Goal: Task Accomplishment & Management: Complete application form

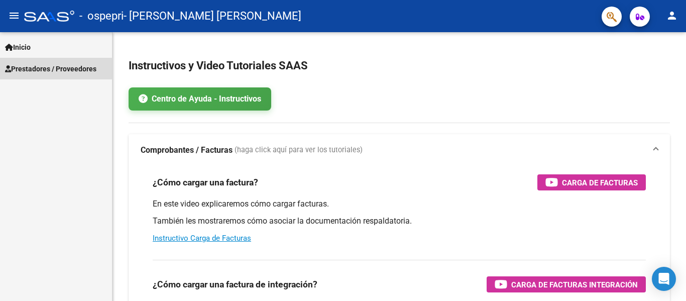
click at [50, 68] on span "Prestadores / Proveedores" at bounding box center [50, 68] width 91 height 11
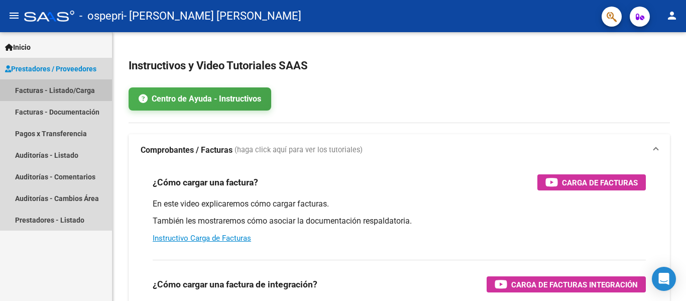
click at [58, 90] on link "Facturas - Listado/Carga" at bounding box center [56, 90] width 112 height 22
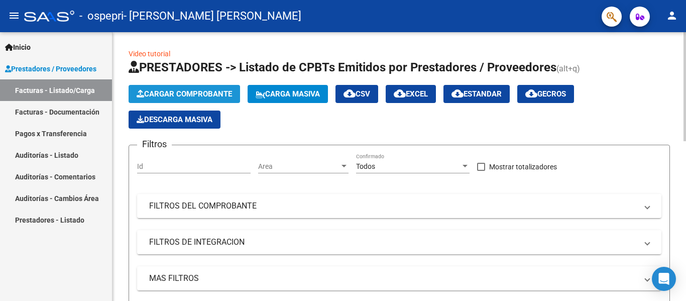
click at [200, 92] on span "Cargar Comprobante" at bounding box center [184, 93] width 95 height 9
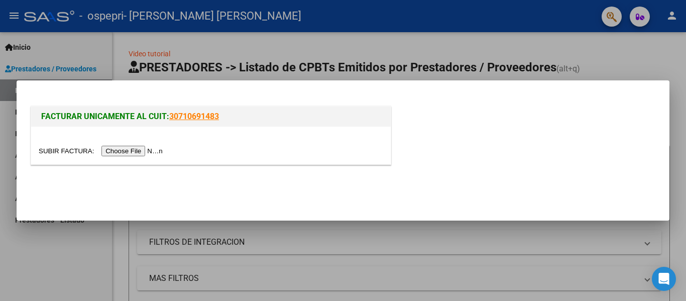
click at [65, 267] on div at bounding box center [343, 150] width 686 height 301
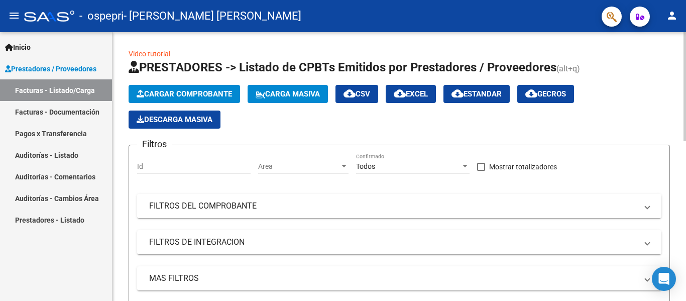
click at [653, 206] on mat-expansion-panel-header "FILTROS DEL COMPROBANTE" at bounding box center [399, 206] width 524 height 24
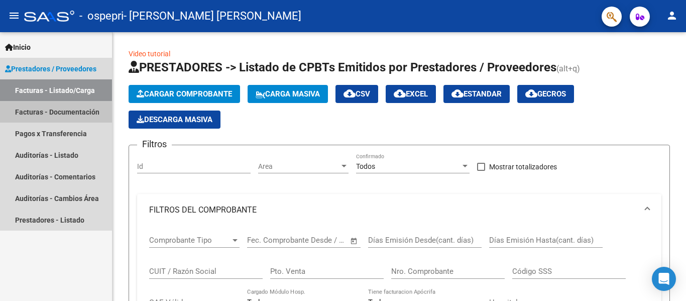
click at [51, 109] on link "Facturas - Documentación" at bounding box center [56, 112] width 112 height 22
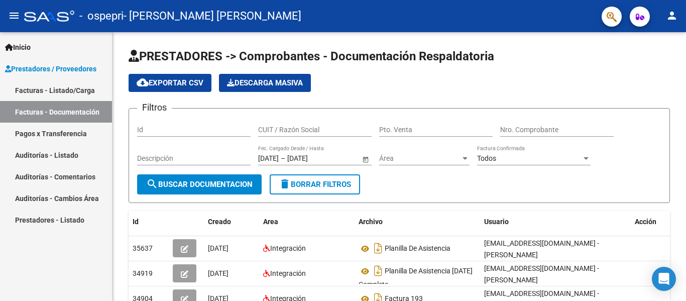
click at [38, 84] on link "Facturas - Listado/Carga" at bounding box center [56, 90] width 112 height 22
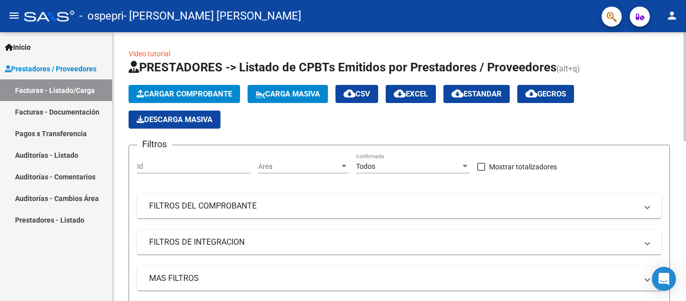
scroll to position [100, 0]
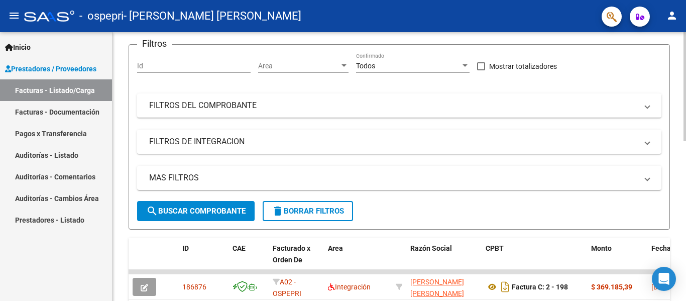
click at [649, 139] on span at bounding box center [647, 141] width 4 height 11
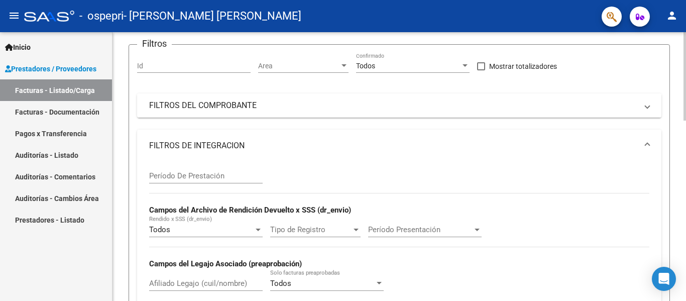
click at [649, 106] on span at bounding box center [647, 105] width 4 height 11
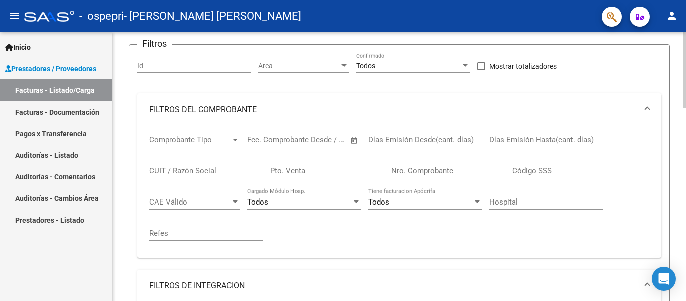
click at [474, 279] on mat-expansion-panel-header "FILTROS DE INTEGRACION" at bounding box center [399, 286] width 524 height 32
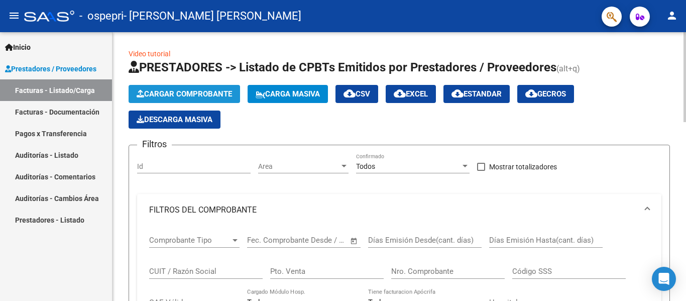
click at [157, 90] on span "Cargar Comprobante" at bounding box center [184, 93] width 95 height 9
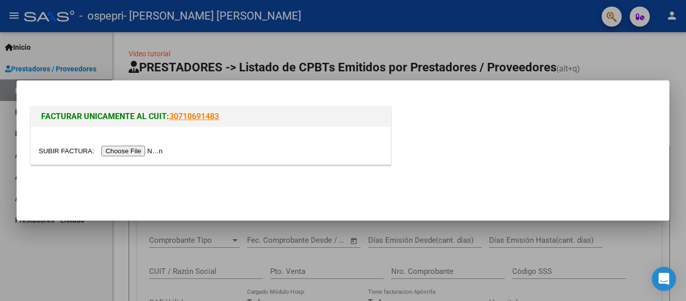
click at [146, 149] on input "file" at bounding box center [102, 151] width 127 height 11
click at [155, 151] on input "file" at bounding box center [102, 151] width 127 height 11
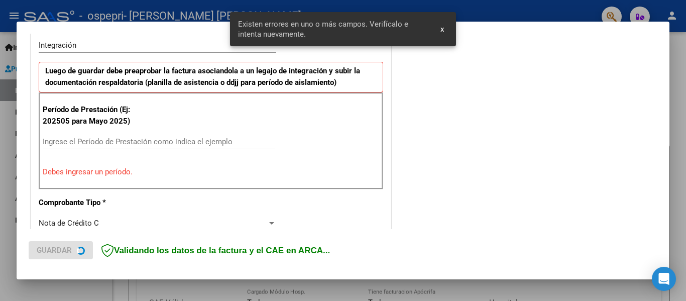
scroll to position [252, 0]
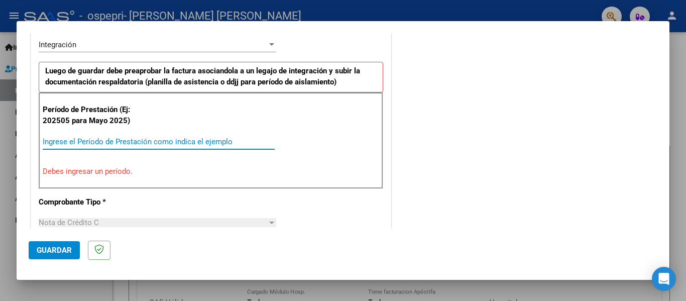
click at [89, 138] on input "Ingrese el Período de Prestación como indica el ejemplo" at bounding box center [159, 141] width 232 height 9
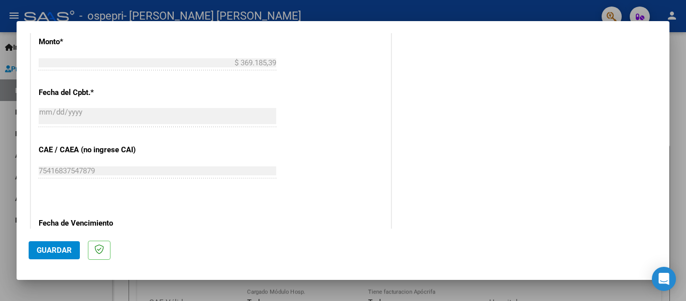
scroll to position [638, 0]
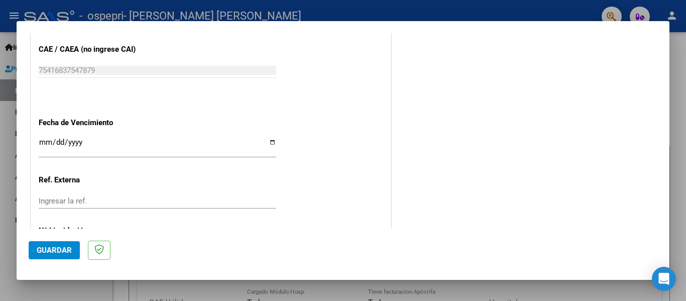
type input "202509"
click at [54, 245] on button "Guardar" at bounding box center [54, 250] width 51 height 18
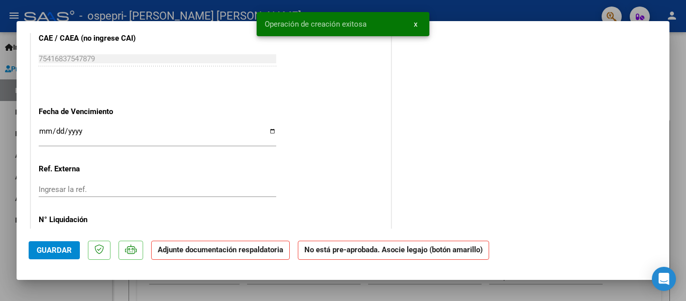
scroll to position [0, 0]
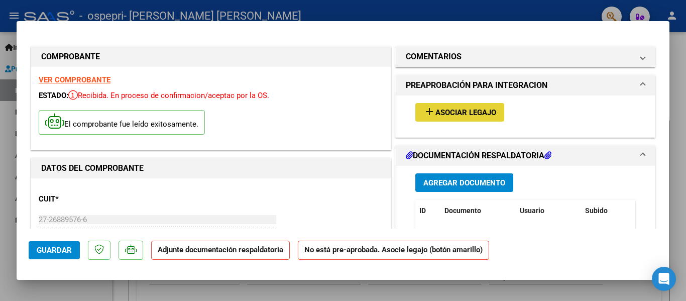
click at [435, 108] on span "Asociar Legajo" at bounding box center [465, 112] width 61 height 9
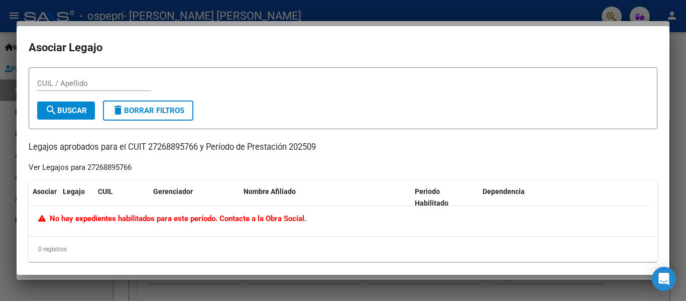
click at [681, 61] on div at bounding box center [343, 150] width 686 height 301
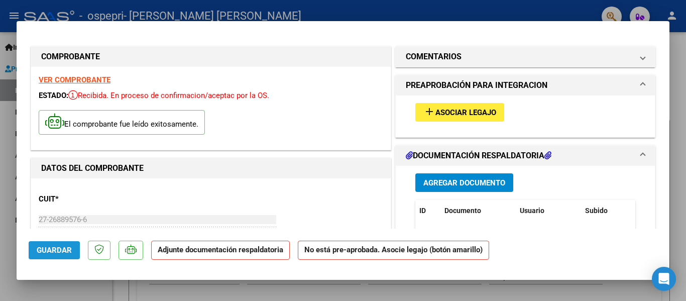
click at [38, 251] on span "Guardar" at bounding box center [54, 250] width 35 height 9
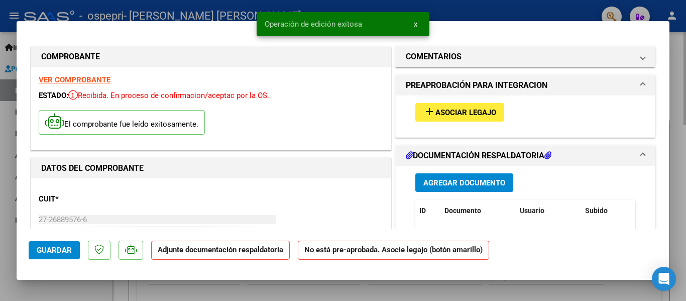
click at [681, 190] on div at bounding box center [343, 150] width 686 height 301
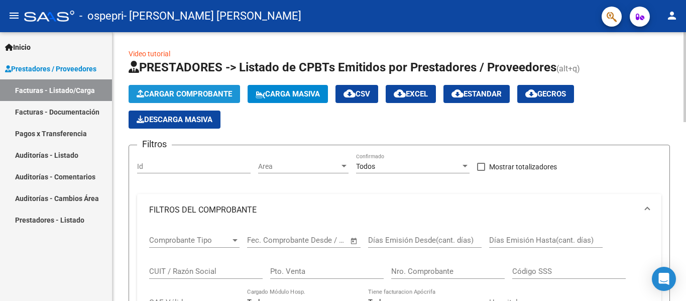
click at [186, 89] on button "Cargar Comprobante" at bounding box center [184, 94] width 111 height 18
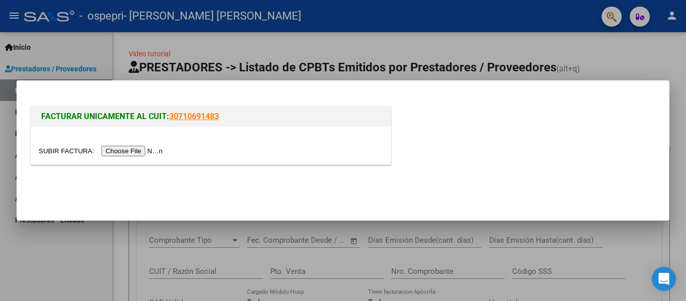
click at [145, 153] on input "file" at bounding box center [102, 151] width 127 height 11
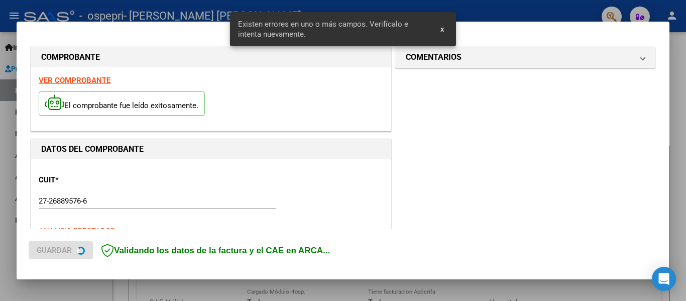
scroll to position [252, 0]
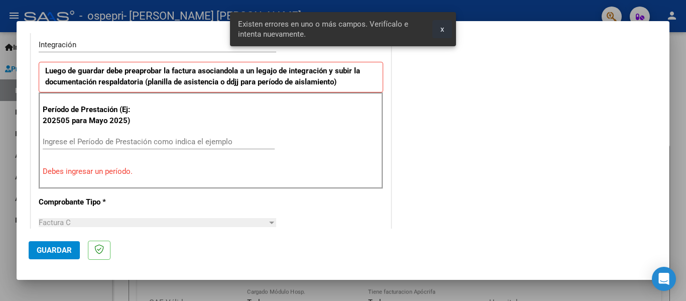
click at [443, 26] on span "x" at bounding box center [442, 29] width 4 height 9
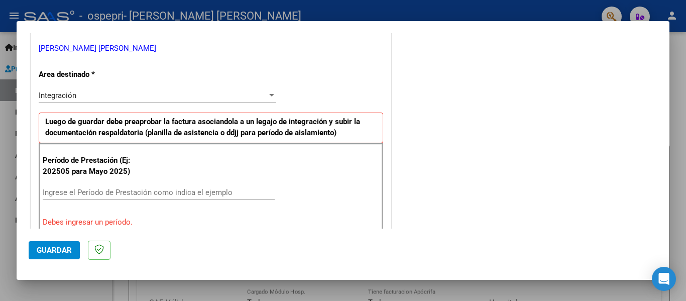
scroll to position [251, 0]
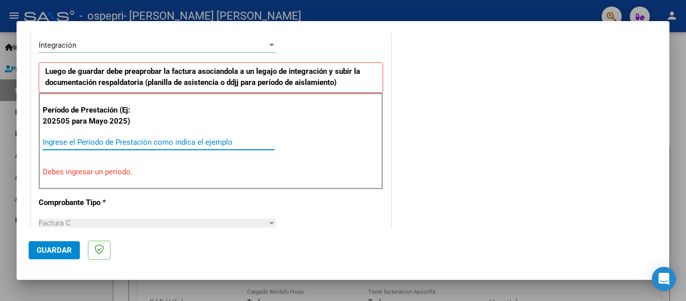
click at [127, 143] on input "Ingrese el Período de Prestación como indica el ejemplo" at bounding box center [159, 142] width 232 height 9
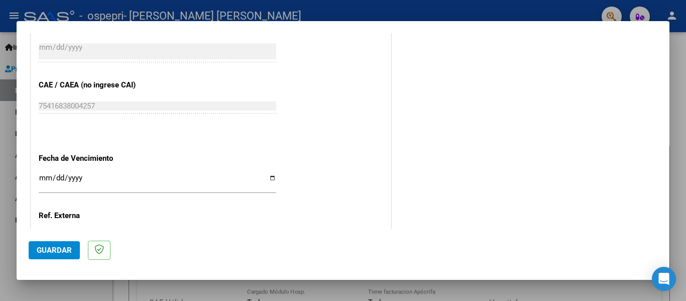
scroll to position [689, 0]
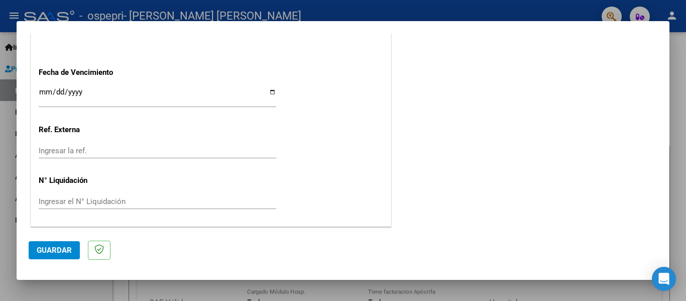
type input "202509"
click at [52, 248] on span "Guardar" at bounding box center [54, 250] width 35 height 9
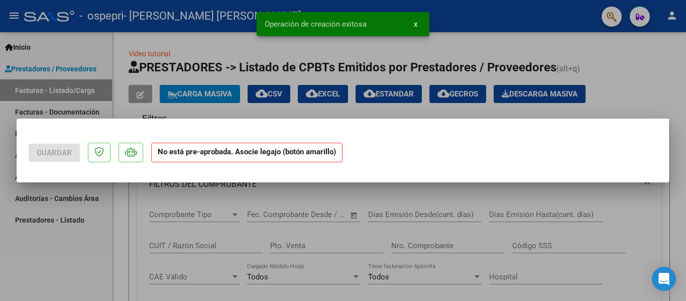
scroll to position [0, 0]
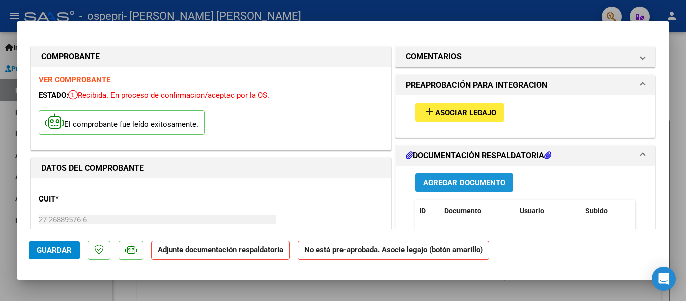
click at [445, 183] on span "Agregar Documento" at bounding box center [464, 182] width 82 height 9
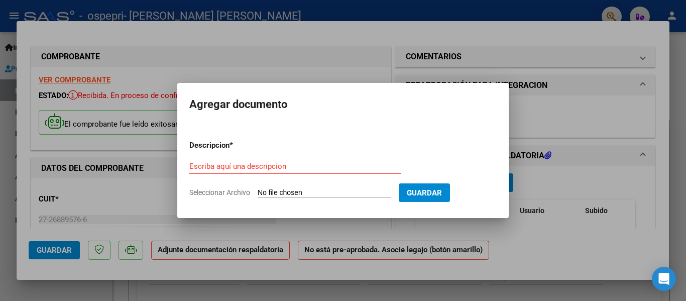
click at [221, 161] on div "Escriba aquí una descripcion" at bounding box center [295, 166] width 212 height 15
type input "PLANILLA DE ASISTENCIA"
drag, startPoint x: 304, startPoint y: 191, endPoint x: 272, endPoint y: 192, distance: 32.2
click at [288, 190] on input "Seleccionar Archivo" at bounding box center [324, 193] width 133 height 10
type input "C:\fakepath\PLANILLA DE ASISTENCIA [PERSON_NAME].pdf"
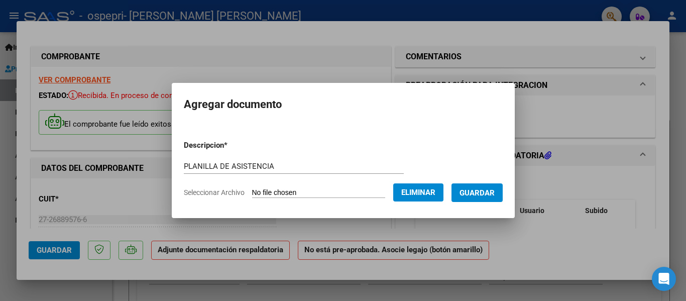
click at [486, 194] on span "Guardar" at bounding box center [477, 192] width 35 height 9
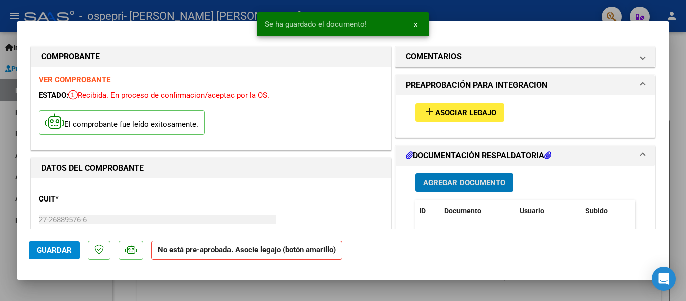
click at [448, 112] on span "Asociar Legajo" at bounding box center [465, 112] width 61 height 9
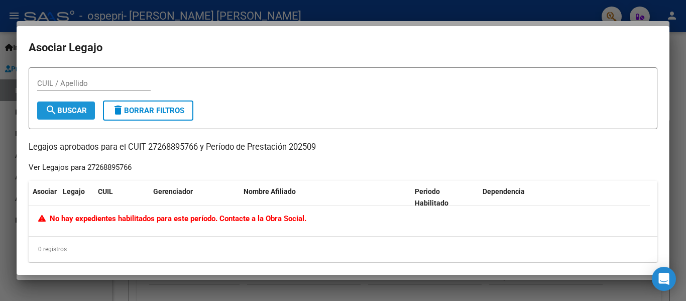
click at [76, 107] on span "search Buscar" at bounding box center [66, 110] width 42 height 9
click at [664, 278] on icon "Open Intercom Messenger" at bounding box center [664, 278] width 12 height 13
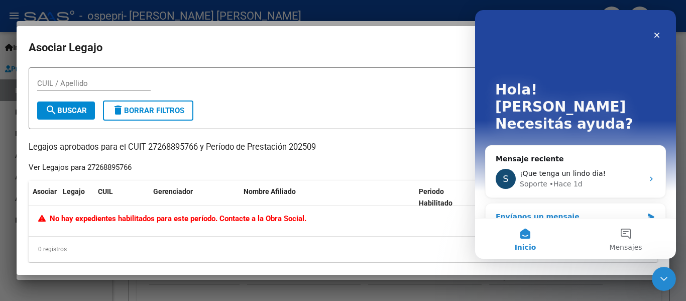
click at [523, 211] on div "Envíanos un mensaje" at bounding box center [569, 216] width 147 height 11
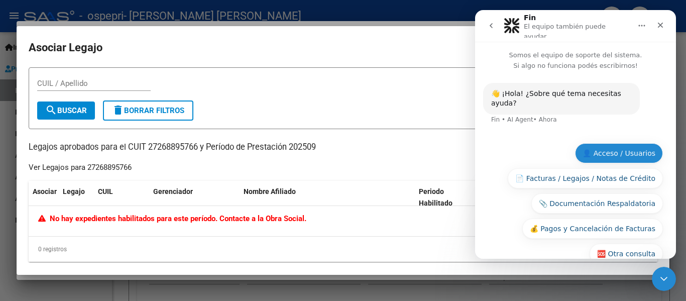
click at [610, 143] on button "👤 Acceso / Usuarios" at bounding box center [619, 153] width 88 height 20
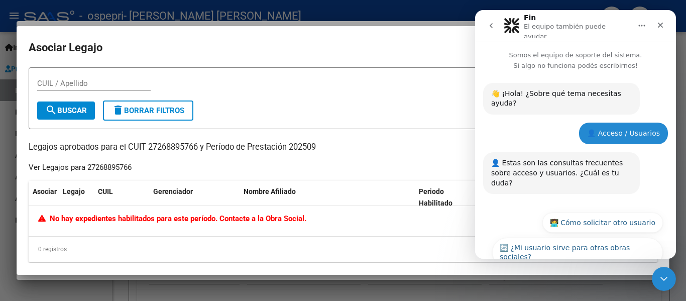
scroll to position [17, 0]
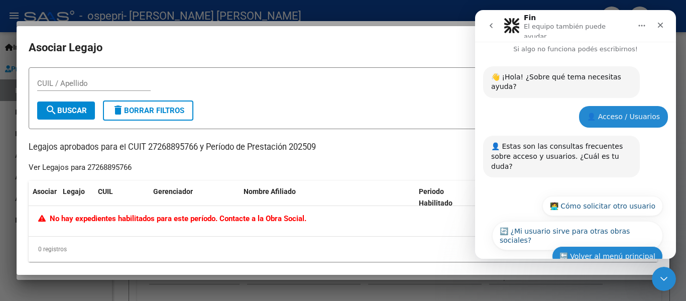
click at [626, 246] on button "🔙 Volver al menú principal" at bounding box center [607, 256] width 111 height 20
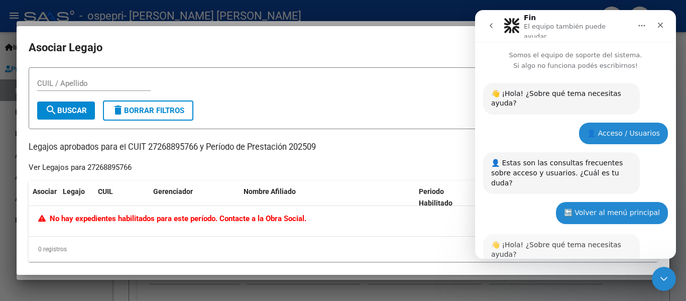
scroll to position [127, 0]
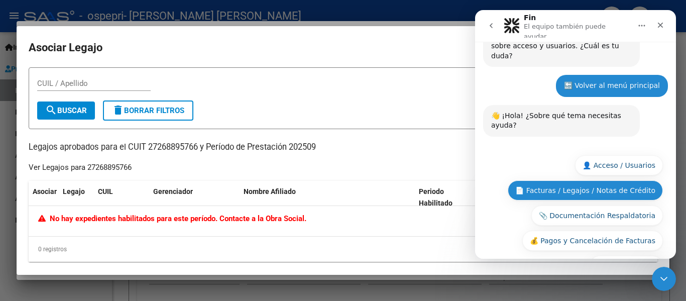
click at [616, 180] on button "📄 Facturas / Legajos / Notas de Crédito" at bounding box center [585, 190] width 155 height 20
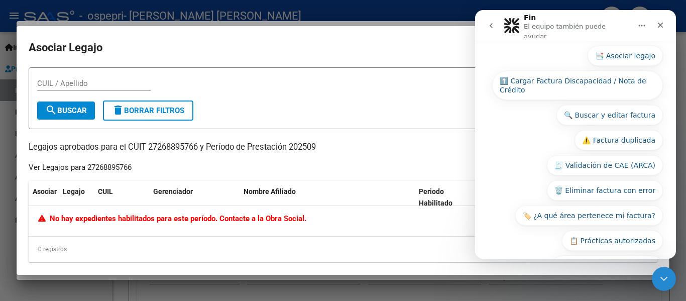
scroll to position [175, 0]
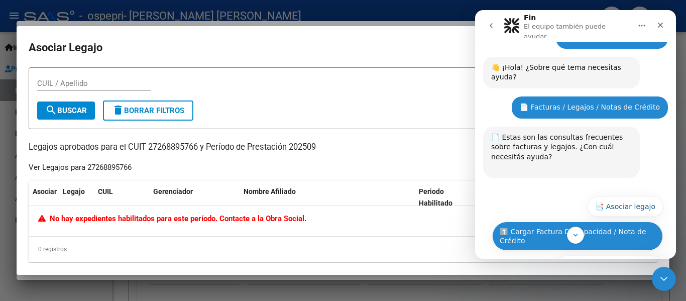
click at [553, 221] on button "⬆️ Cargar Factura Discapacidad / Nota de Crédito" at bounding box center [577, 235] width 171 height 29
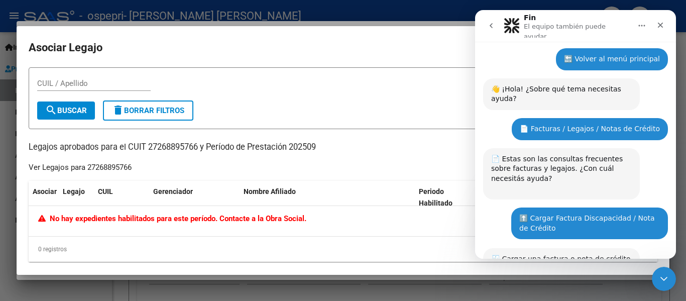
scroll to position [691, 0]
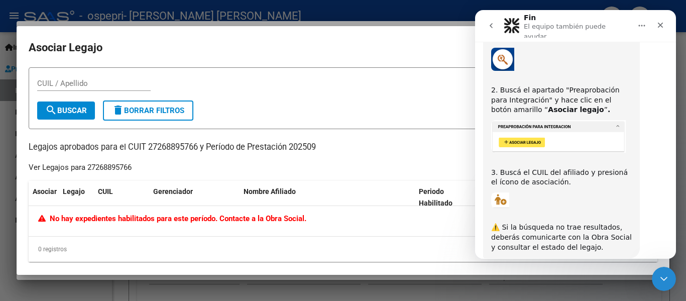
scroll to position [1016, 0]
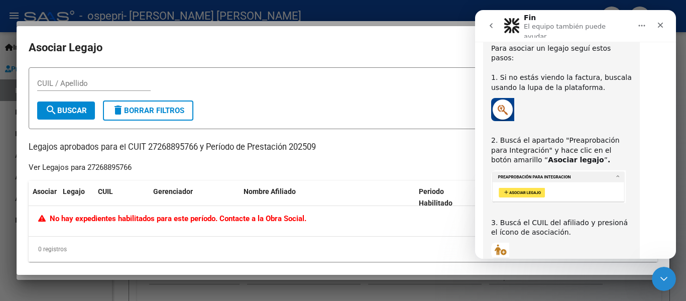
click at [68, 83] on input "CUIL / Apellido" at bounding box center [93, 83] width 113 height 9
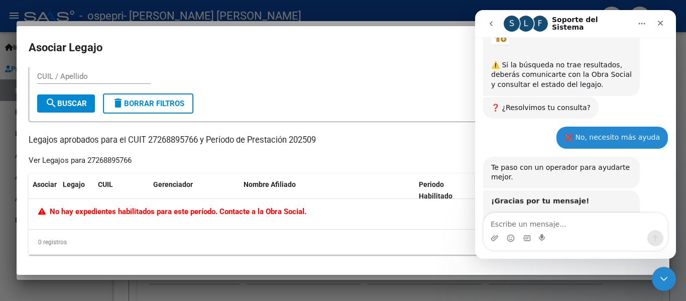
scroll to position [1224, 0]
click at [663, 17] on div "Cerrar" at bounding box center [660, 23] width 18 height 18
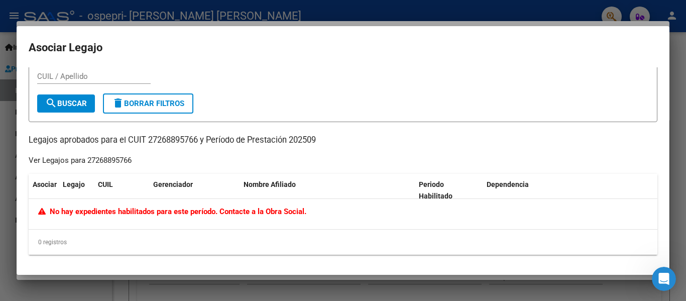
scroll to position [2, 0]
